Goal: Task Accomplishment & Management: Manage account settings

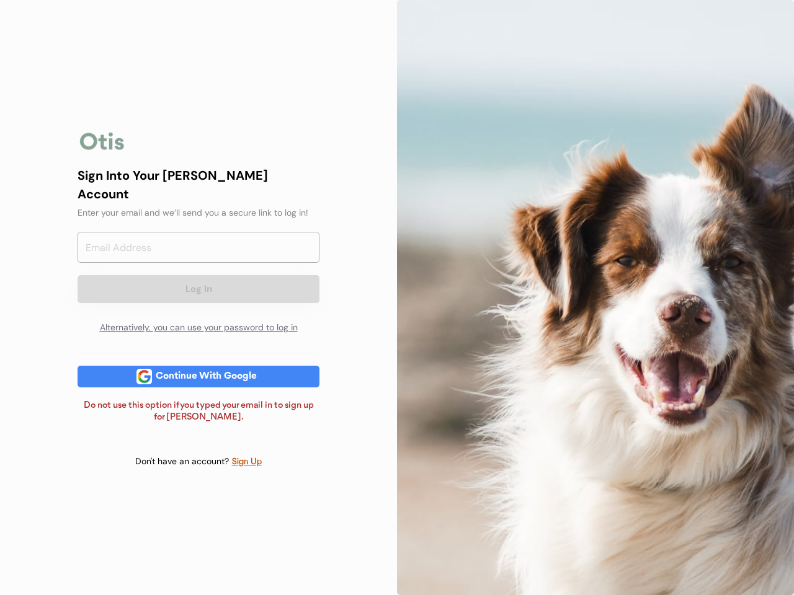
click at [397, 298] on div at bounding box center [595, 297] width 397 height 595
click at [198, 298] on div "Log In Alternatively, you can use your password to log in" at bounding box center [199, 286] width 242 height 109
click at [102, 149] on div at bounding box center [103, 141] width 50 height 25
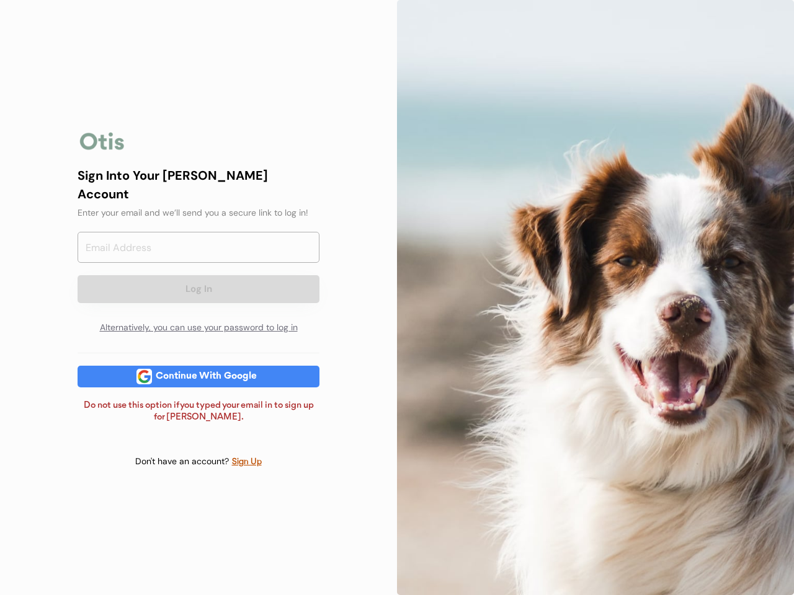
click at [198, 253] on input "email" at bounding box center [199, 247] width 242 height 31
click at [198, 193] on div "Sign Into Your [PERSON_NAME] Account" at bounding box center [199, 184] width 242 height 37
click at [198, 184] on div "Sign Into Your [PERSON_NAME] Account" at bounding box center [199, 184] width 242 height 37
click at [198, 207] on div "Enter your email and we’ll send you a secure link to log in!" at bounding box center [199, 213] width 242 height 13
click at [198, 278] on button "Log In" at bounding box center [199, 289] width 242 height 28
